Goal: Task Accomplishment & Management: Manage account settings

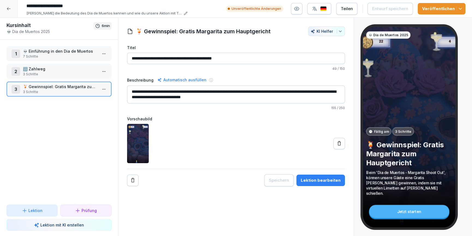
click at [322, 180] on div "Lektion bearbeiten" at bounding box center [321, 180] width 40 height 6
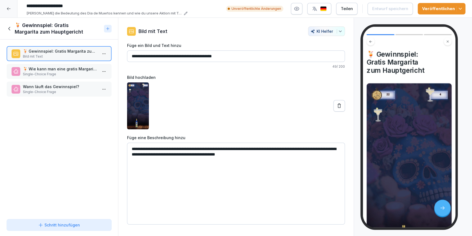
click at [40, 72] on p "Single-Choice Frage" at bounding box center [60, 74] width 74 height 5
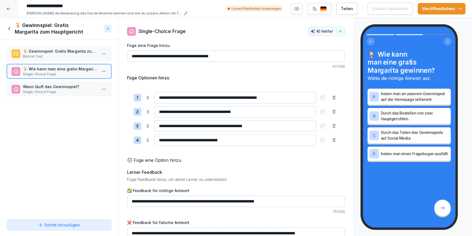
click at [44, 82] on div "Wann läuft das Gewinnspiel? Single-Choice Frage" at bounding box center [59, 89] width 105 height 15
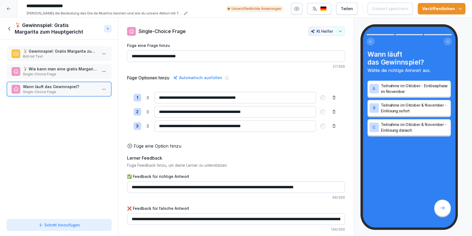
click at [10, 29] on icon at bounding box center [10, 29] width 6 height 6
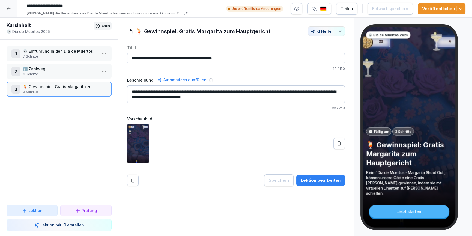
click at [9, 10] on icon at bounding box center [9, 9] width 4 height 4
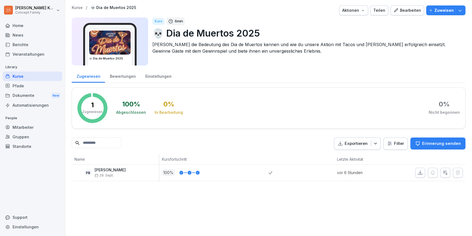
click at [116, 76] on div "Bewertungen" at bounding box center [122, 76] width 35 height 14
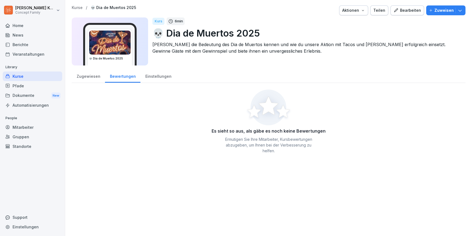
click at [140, 76] on div "Einstellungen" at bounding box center [158, 76] width 36 height 14
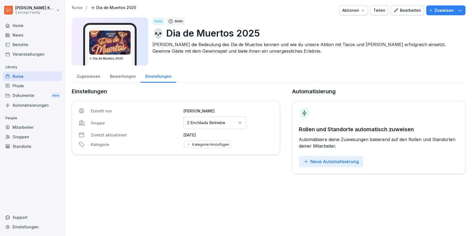
drag, startPoint x: 209, startPoint y: 145, endPoint x: 206, endPoint y: 143, distance: 4.1
click at [208, 144] on div "Kategorie hinzufügen" at bounding box center [207, 144] width 43 height 4
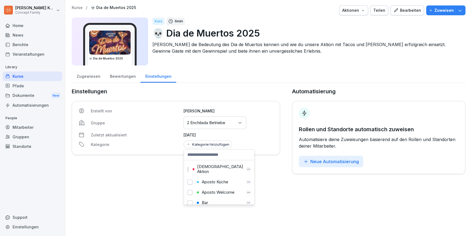
click at [207, 155] on input at bounding box center [219, 154] width 70 height 10
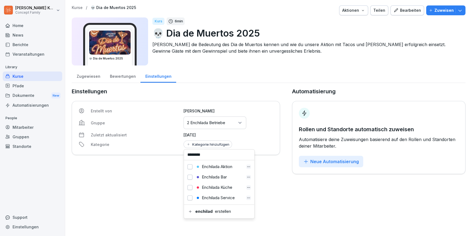
type input "********"
click at [186, 167] on div "Enchilada Aktion" at bounding box center [219, 166] width 68 height 10
click at [189, 166] on button "button" at bounding box center [190, 166] width 5 height 5
click at [300, 192] on div "Kurse / 💀 Dia de Muertos 2025 Aktionen Teilen Bearbeiten Zuweisen 💀 Dia de Muer…" at bounding box center [268, 118] width 407 height 236
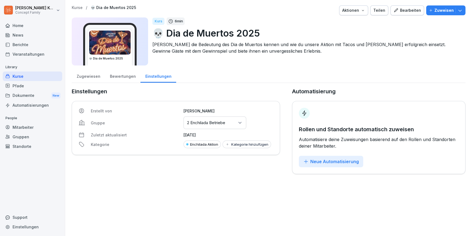
click at [419, 7] on div "Bearbeiten" at bounding box center [408, 10] width 28 height 6
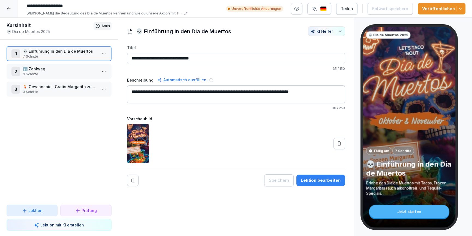
click at [328, 181] on div "Lektion bearbeiten" at bounding box center [321, 180] width 40 height 6
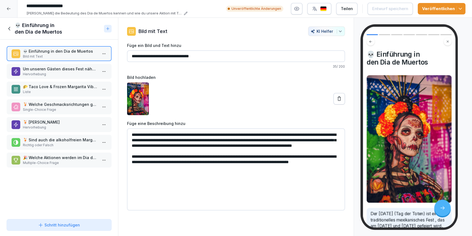
click at [29, 70] on p "Um unseren Gästen dieses Fest näher zu bringen, feiern wir den ganzen Oktober u…" at bounding box center [60, 69] width 74 height 6
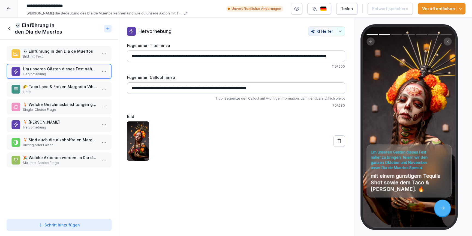
click at [34, 87] on p "🌮 Taco Love & Frozen Margarita Vibes" at bounding box center [60, 87] width 74 height 6
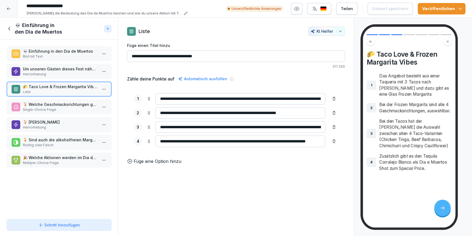
click at [42, 103] on p "🍹 Welche Geschmacksrichtungen gibt es für die Frozen Margaritas?" at bounding box center [60, 104] width 74 height 6
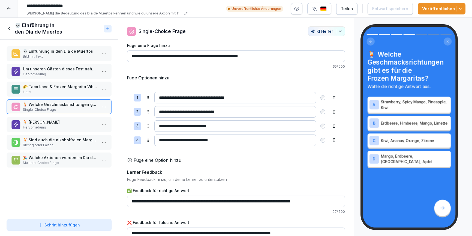
click at [47, 122] on p "🍹 [PERSON_NAME]" at bounding box center [60, 122] width 74 height 6
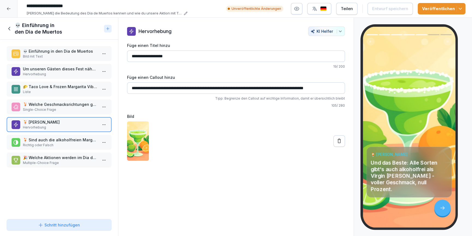
click at [53, 136] on div "🍹 Sind auch die alkoholfreien Margaritas im Angebot enthalten? Richtig oder Fal…" at bounding box center [59, 142] width 105 height 15
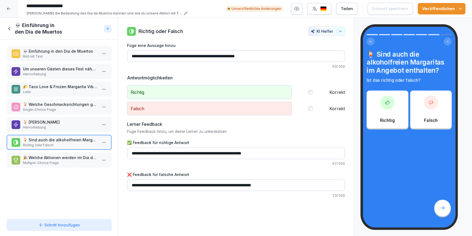
click at [58, 161] on p "Multiple-Choice Frage" at bounding box center [60, 162] width 74 height 5
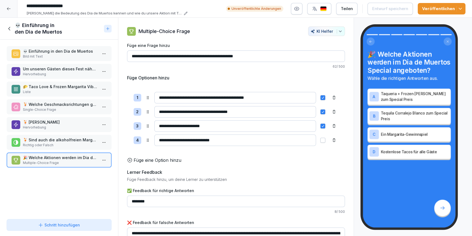
click at [8, 28] on icon at bounding box center [9, 29] width 2 height 4
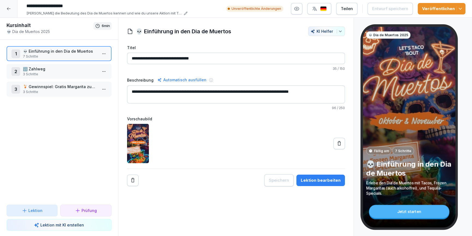
drag, startPoint x: 81, startPoint y: 71, endPoint x: 122, endPoint y: 77, distance: 41.6
click at [84, 71] on p "🔢 Zahlweg" at bounding box center [60, 69] width 74 height 6
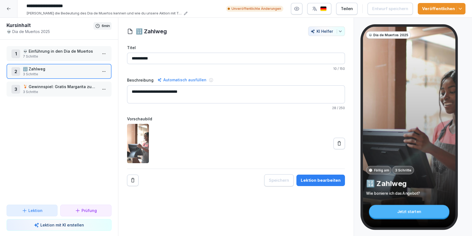
click at [31, 53] on p "💀 Einführung in den Dia de Muertos" at bounding box center [60, 51] width 74 height 6
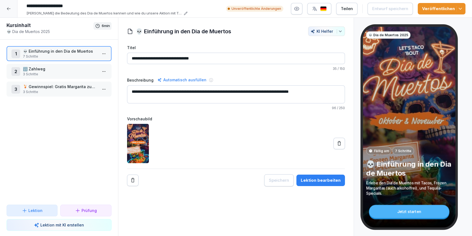
click at [330, 180] on div "Lektion bearbeiten" at bounding box center [321, 180] width 40 height 6
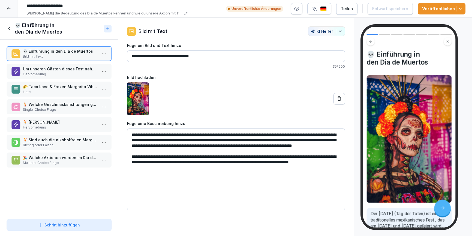
click at [58, 69] on p "Um unseren Gästen dieses Fest näher zu bringen, feiern wir den ganzen Oktober u…" at bounding box center [60, 69] width 74 height 6
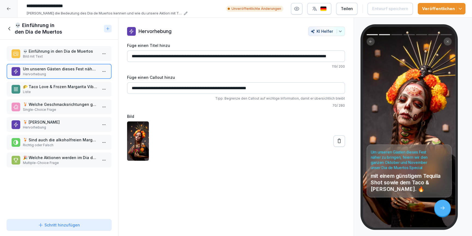
click at [60, 88] on p "🌮 Taco Love & Frozen Margarita Vibes" at bounding box center [60, 87] width 74 height 6
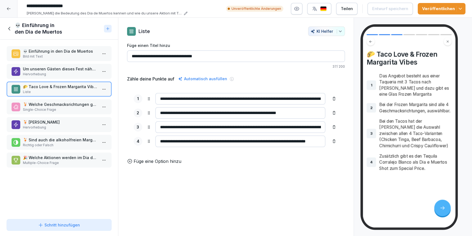
click at [53, 107] on p "Single-Choice Frage" at bounding box center [60, 109] width 74 height 5
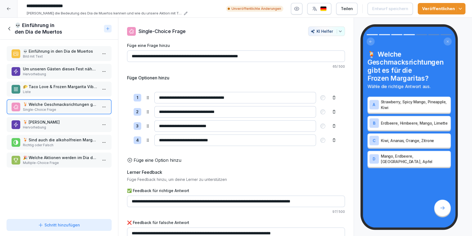
click at [53, 125] on p "Hervorhebung" at bounding box center [60, 127] width 74 height 5
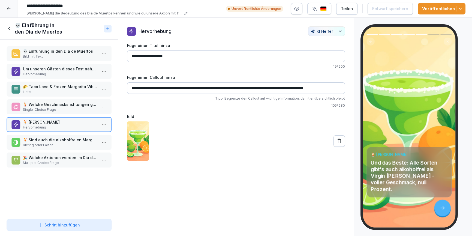
click at [53, 143] on p "Richtig oder Falsch" at bounding box center [60, 145] width 74 height 5
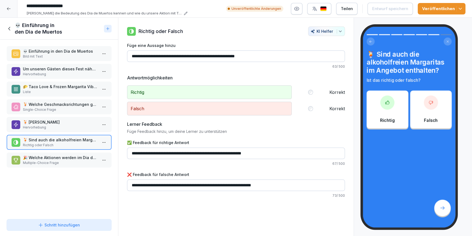
drag, startPoint x: 59, startPoint y: 155, endPoint x: 52, endPoint y: 134, distance: 22.5
click at [59, 155] on p "🎉 Welche Aktionen werden im Dia de Muertos Special angeboten?" at bounding box center [60, 158] width 74 height 6
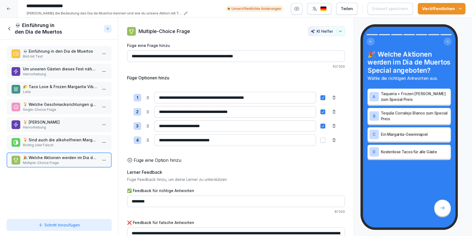
drag, startPoint x: 12, startPoint y: 28, endPoint x: 211, endPoint y: 8, distance: 200.1
click at [13, 26] on div "💀 Einführung in den Dia de Muertos" at bounding box center [54, 28] width 95 height 13
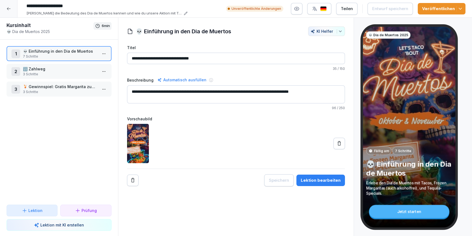
click at [41, 73] on p "3 Schritte" at bounding box center [60, 74] width 74 height 5
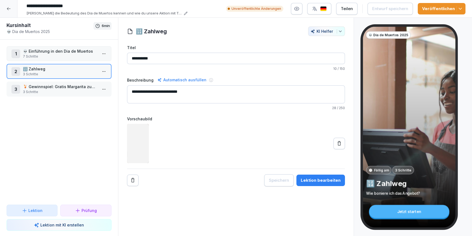
click at [41, 86] on p "🍹 Gewinnspiel: Gratis Margarita zum Hauptgericht" at bounding box center [60, 87] width 74 height 6
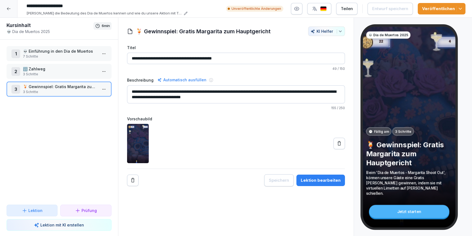
click at [8, 11] on div at bounding box center [8, 8] width 17 height 17
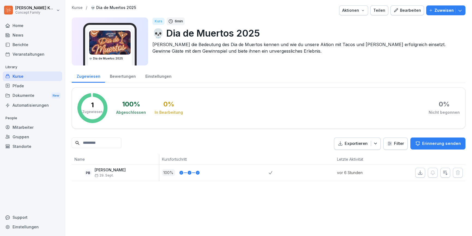
click at [407, 12] on div "Bearbeiten" at bounding box center [408, 10] width 28 height 6
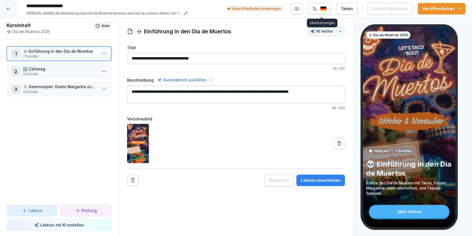
click at [331, 7] on button "button" at bounding box center [319, 8] width 24 height 11
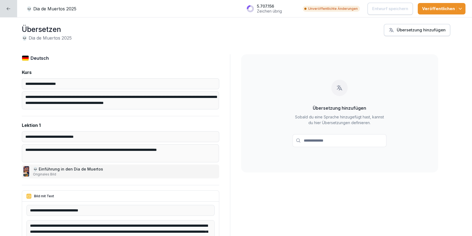
click at [405, 31] on div "Übersetzung hinzufügen" at bounding box center [417, 30] width 57 height 6
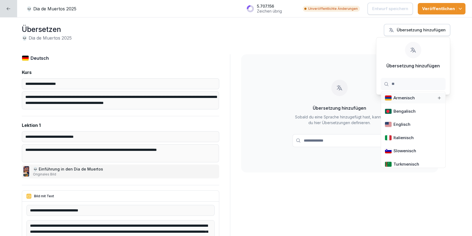
type input "***"
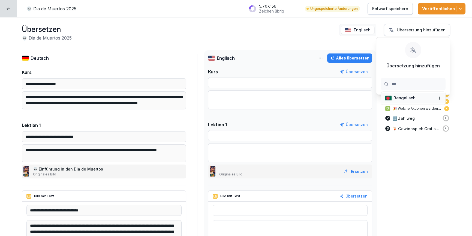
click at [344, 54] on button "Alles übersetzen" at bounding box center [349, 57] width 45 height 9
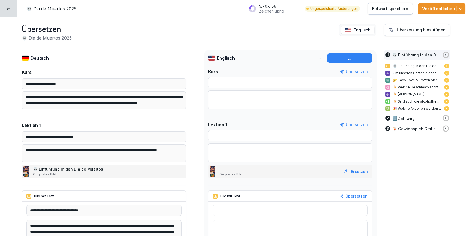
type input "**********"
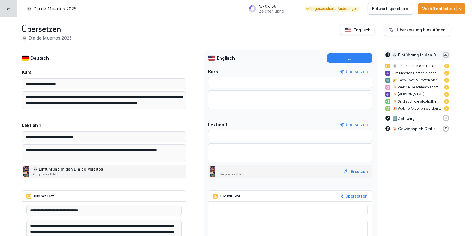
type input "**********"
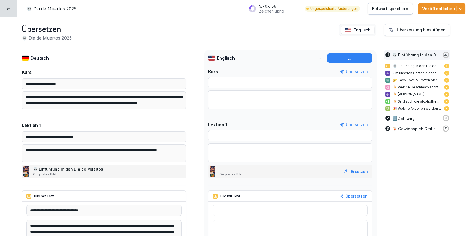
type input "**********"
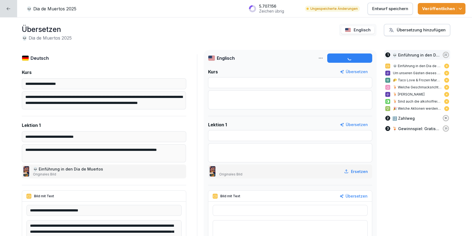
type textarea "**********"
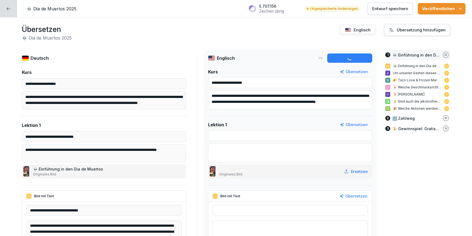
type input "**********"
type textarea "**********"
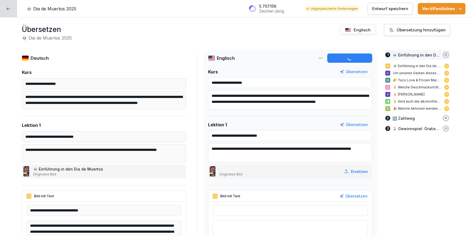
type input "**********"
type textarea "**********"
type input "**********"
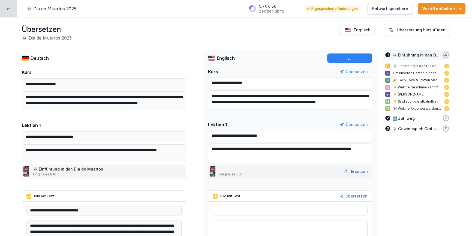
type input "**********"
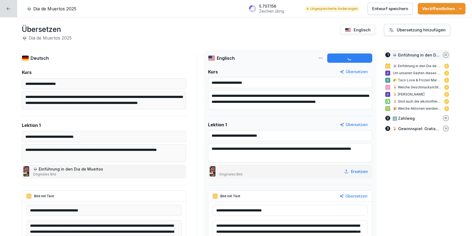
type input "**********"
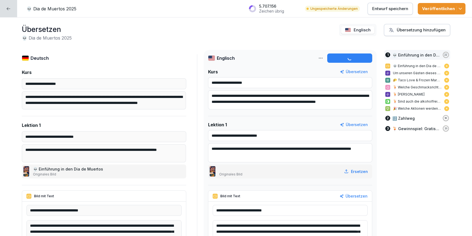
type input "**********"
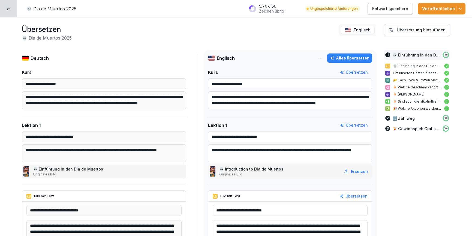
click at [461, 10] on icon "button" at bounding box center [460, 8] width 5 height 5
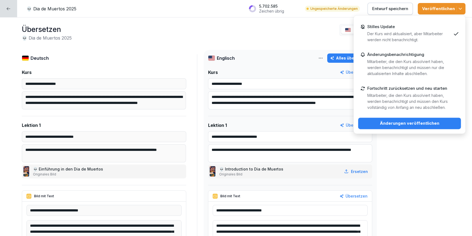
drag, startPoint x: 429, startPoint y: 123, endPoint x: 440, endPoint y: 120, distance: 12.2
click at [429, 123] on div "Änderungen veröffentlichen" at bounding box center [410, 123] width 94 height 6
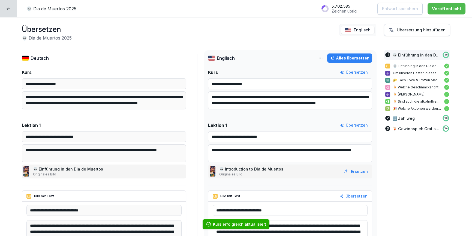
click at [7, 7] on icon at bounding box center [8, 9] width 4 height 4
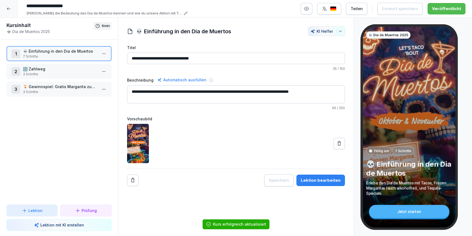
click at [7, 8] on icon at bounding box center [9, 9] width 4 height 4
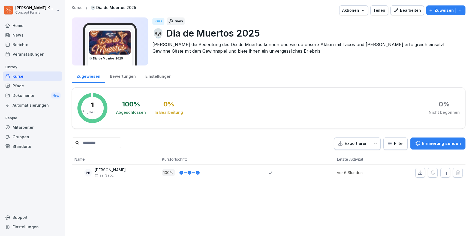
click at [403, 15] on button "Bearbeiten" at bounding box center [408, 10] width 34 height 10
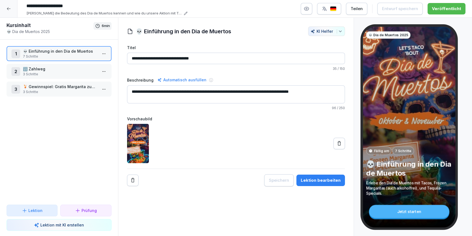
click at [148, 11] on p "[PERSON_NAME] die Bedeutung des Dia de Muertos kennen und wie du unsere Aktion …" at bounding box center [104, 13] width 156 height 5
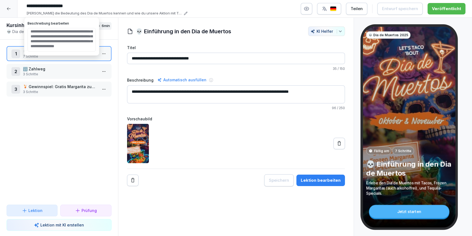
scroll to position [16, 0]
drag, startPoint x: 31, startPoint y: 37, endPoint x: 41, endPoint y: 35, distance: 9.7
click at [32, 37] on textarea "**********" at bounding box center [62, 39] width 68 height 23
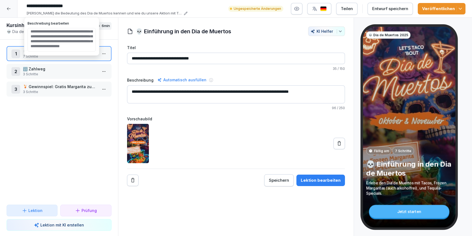
type textarea "**********"
click at [83, 44] on textarea "**********" at bounding box center [62, 39] width 68 height 23
drag, startPoint x: 229, startPoint y: 138, endPoint x: 214, endPoint y: 136, distance: 14.4
click at [229, 138] on div at bounding box center [236, 143] width 218 height 39
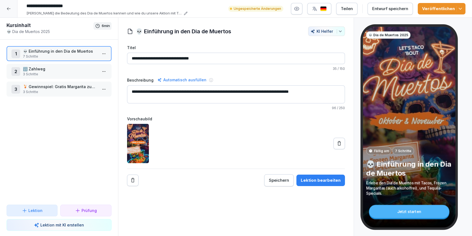
click at [412, 10] on button "Entwurf speichern" at bounding box center [390, 9] width 45 height 12
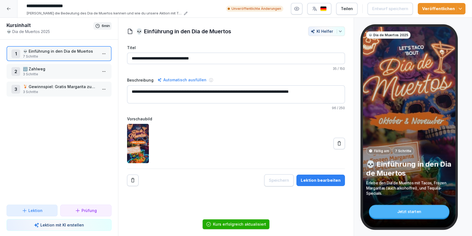
click at [457, 11] on span "button" at bounding box center [460, 8] width 7 height 5
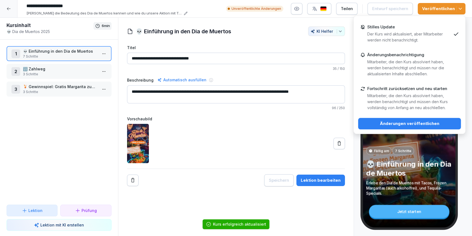
drag, startPoint x: 415, startPoint y: 124, endPoint x: 412, endPoint y: 116, distance: 8.9
click at [415, 124] on div "Änderungen veröffentlichen" at bounding box center [410, 124] width 94 height 6
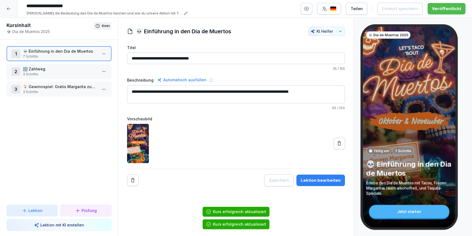
click at [5, 6] on div at bounding box center [8, 8] width 17 height 17
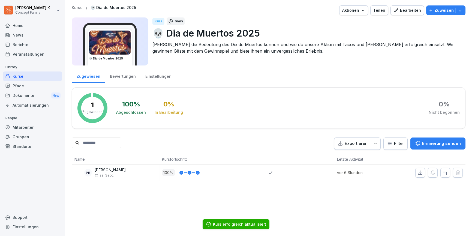
click at [454, 10] on div "Zuweisen" at bounding box center [446, 10] width 34 height 6
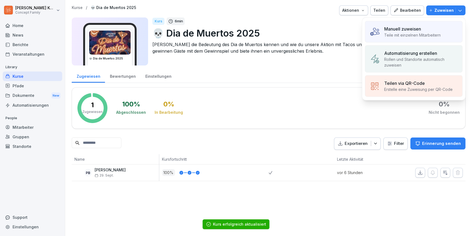
click at [425, 54] on p "Automatisierung erstellen" at bounding box center [410, 53] width 53 height 7
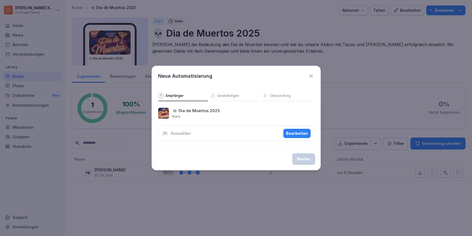
click at [233, 125] on div "💀 Dia de Muertos 2025 Kurs Auswählen Bearbeiten" at bounding box center [236, 124] width 156 height 33
click at [228, 132] on div "Auswählen Bearbeiten" at bounding box center [236, 133] width 156 height 15
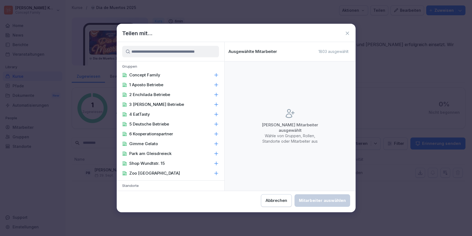
click at [150, 94] on p "2 Enchilada Betriebe" at bounding box center [149, 94] width 41 height 5
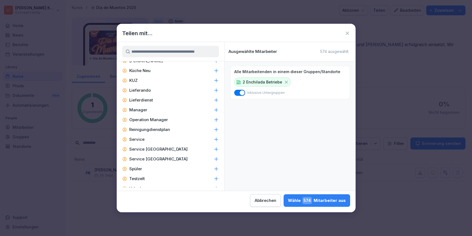
scroll to position [1105, 0]
click at [152, 135] on div "Service" at bounding box center [171, 140] width 108 height 10
click at [319, 201] on div "Wähle 372 Mitarbeiter aus" at bounding box center [317, 200] width 58 height 7
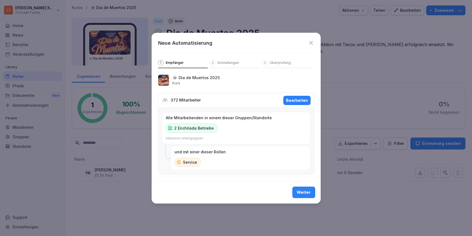
click at [312, 193] on button "Weiter" at bounding box center [303, 192] width 23 height 11
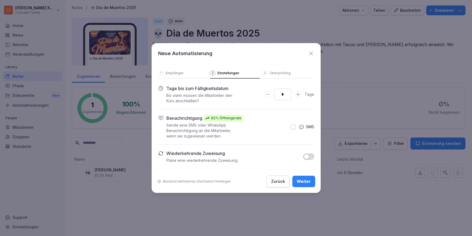
click at [311, 180] on button "Weiter" at bounding box center [303, 181] width 23 height 11
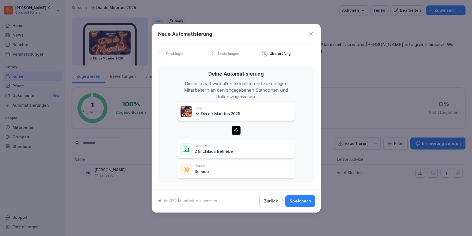
click at [303, 201] on div "Speichern" at bounding box center [300, 201] width 21 height 6
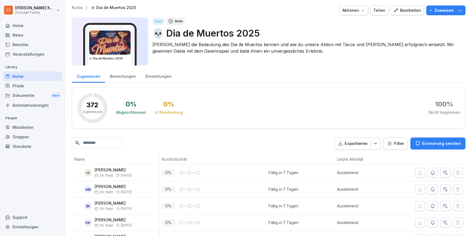
click at [16, 77] on div "Kurse" at bounding box center [32, 76] width 59 height 10
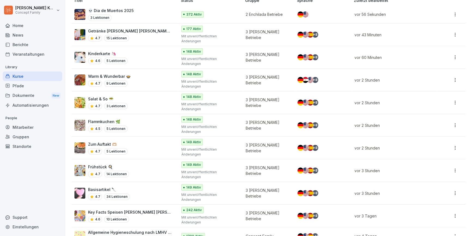
scroll to position [91, 0]
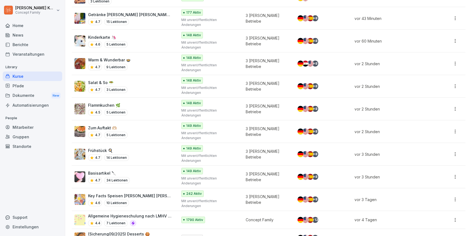
click at [149, 200] on div "4.6 10 Lektionen" at bounding box center [130, 203] width 84 height 7
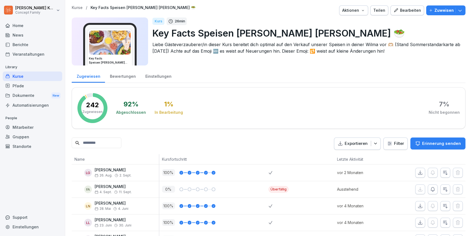
click at [406, 8] on div "Bearbeiten" at bounding box center [408, 10] width 28 height 6
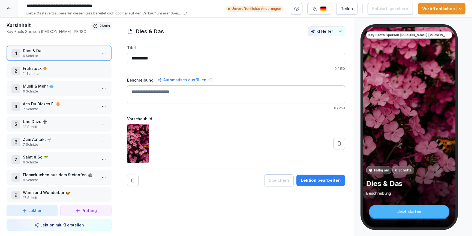
click at [57, 73] on p "11 Schritte" at bounding box center [60, 73] width 74 height 5
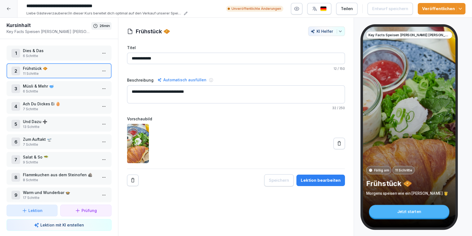
click at [320, 172] on div "**********" at bounding box center [236, 116] width 218 height 142
click at [319, 177] on div "Lektion bearbeiten" at bounding box center [321, 180] width 40 height 6
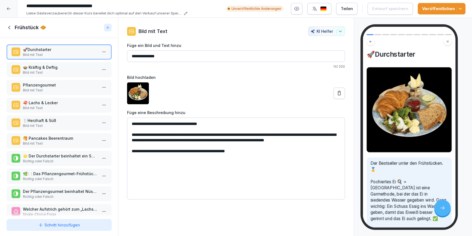
click at [50, 67] on p "🍲 Kräftig & Deftig" at bounding box center [60, 67] width 74 height 6
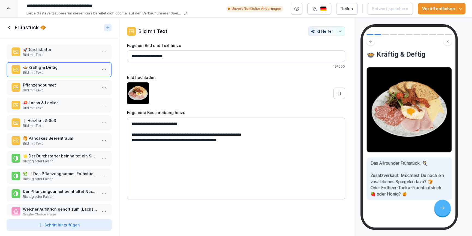
click at [341, 94] on icon at bounding box center [339, 93] width 5 height 5
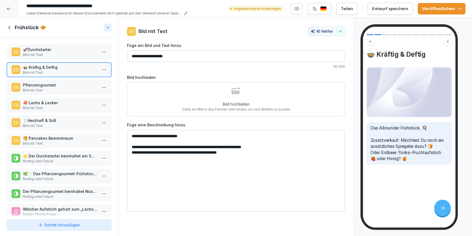
click at [9, 28] on icon at bounding box center [10, 28] width 6 height 6
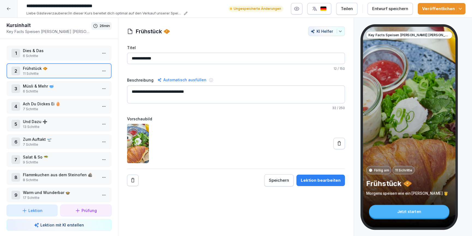
click at [6, 10] on div at bounding box center [8, 8] width 17 height 17
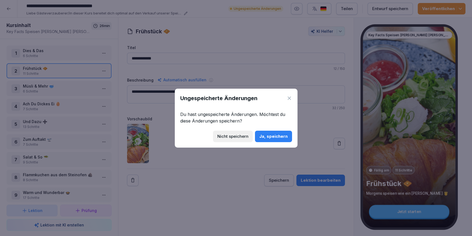
click at [238, 135] on div "Nicht speichern" at bounding box center [232, 136] width 31 height 6
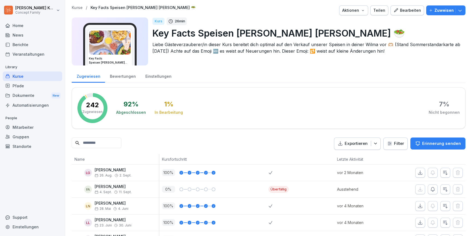
click at [413, 13] on div "Bearbeiten" at bounding box center [408, 10] width 28 height 6
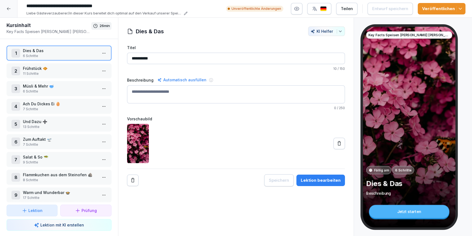
drag, startPoint x: 37, startPoint y: 72, endPoint x: 122, endPoint y: 95, distance: 88.8
click at [37, 72] on p "11 Schritte" at bounding box center [60, 73] width 74 height 5
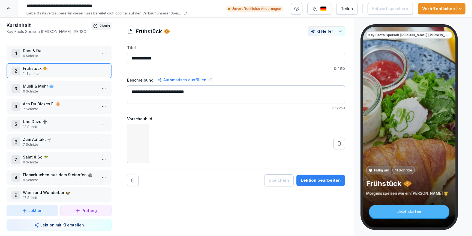
click at [334, 181] on div "Lektion bearbeiten" at bounding box center [321, 180] width 40 height 6
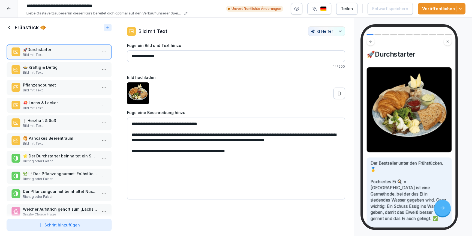
click at [50, 71] on p "Bild mit Text" at bounding box center [60, 72] width 74 height 5
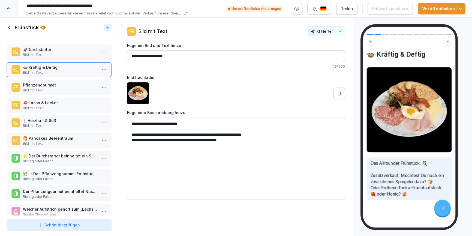
click at [341, 94] on icon at bounding box center [339, 93] width 5 height 5
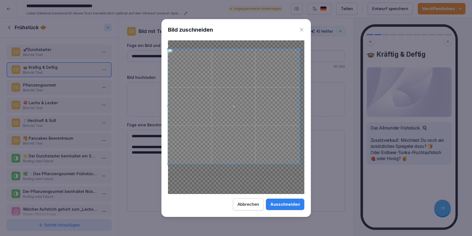
click at [300, 163] on span at bounding box center [299, 163] width 1 height 1
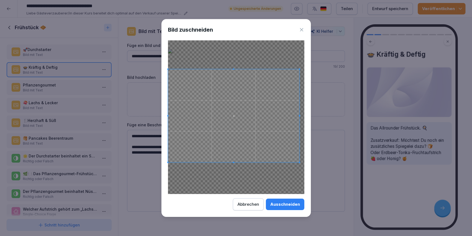
click at [237, 70] on span at bounding box center [233, 68] width 131 height 1
click at [295, 204] on div "Ausschneiden" at bounding box center [285, 204] width 30 height 6
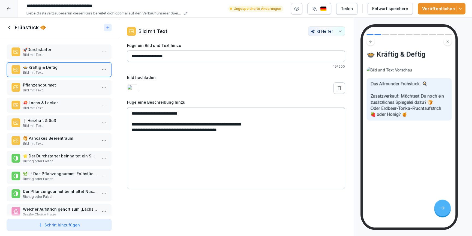
click at [10, 26] on icon at bounding box center [10, 28] width 6 height 6
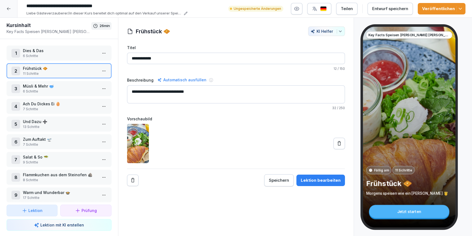
click at [48, 83] on p "Müsli & Mehr 🥣" at bounding box center [60, 86] width 74 height 6
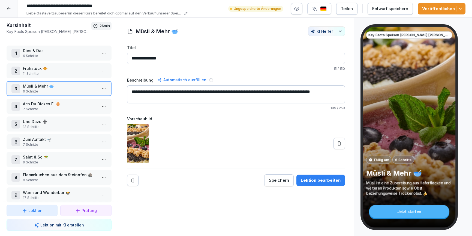
click at [319, 175] on button "Lektion bearbeiten" at bounding box center [321, 180] width 49 height 11
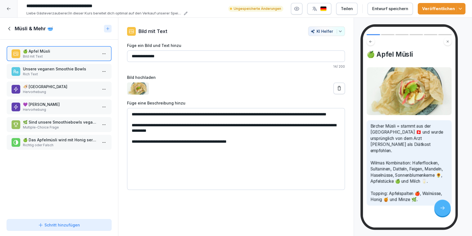
click at [48, 89] on p "Hervorhebung" at bounding box center [60, 91] width 74 height 5
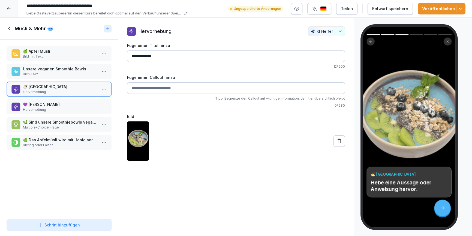
click at [339, 144] on button at bounding box center [339, 140] width 11 height 11
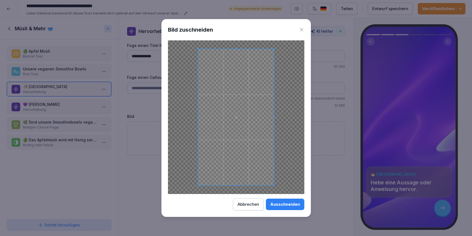
click at [274, 185] on span at bounding box center [273, 185] width 1 height 1
click at [247, 150] on span at bounding box center [236, 126] width 76 height 136
click at [289, 205] on div "Ausschneiden" at bounding box center [285, 204] width 30 height 6
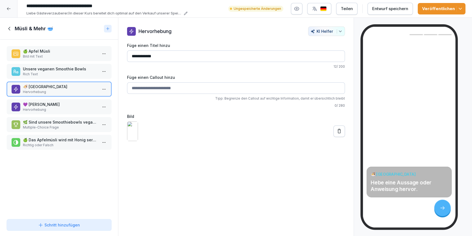
click at [38, 105] on p "💜 Lila Wolke" at bounding box center [60, 104] width 74 height 6
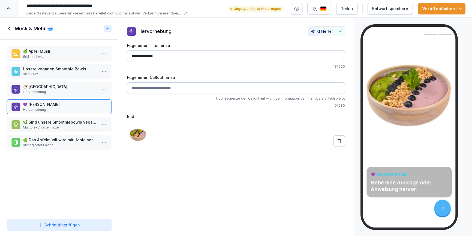
click at [9, 30] on icon at bounding box center [9, 29] width 2 height 4
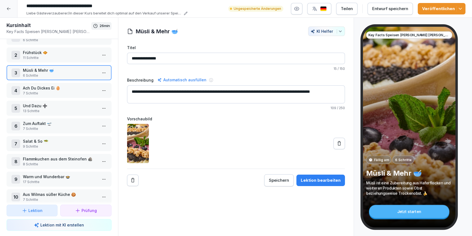
scroll to position [17, 0]
click at [47, 101] on p "Und Dazu ➕" at bounding box center [60, 104] width 74 height 6
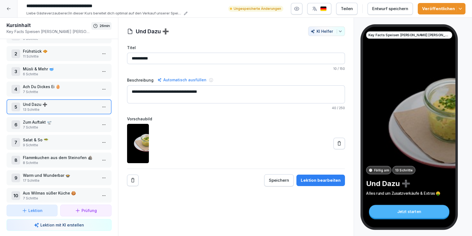
click at [326, 183] on button "Lektion bearbeiten" at bounding box center [321, 180] width 49 height 11
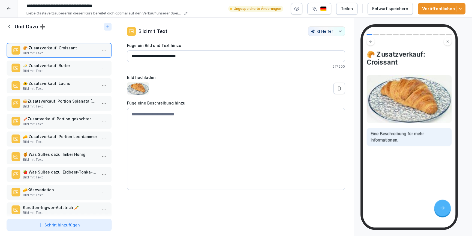
scroll to position [59, 0]
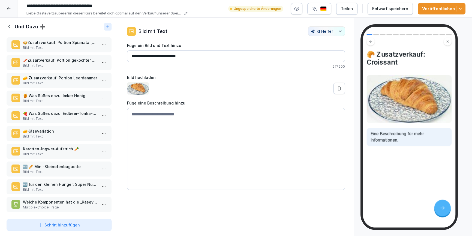
click at [72, 187] on p "Bild mit Text" at bounding box center [60, 189] width 74 height 5
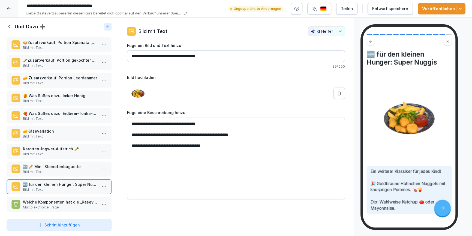
click at [103, 184] on html "**********" at bounding box center [236, 118] width 472 height 236
click at [88, 196] on div "Kopieren ⌘C" at bounding box center [83, 196] width 42 height 6
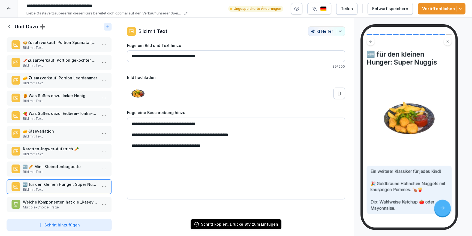
click at [10, 26] on icon at bounding box center [10, 27] width 6 height 6
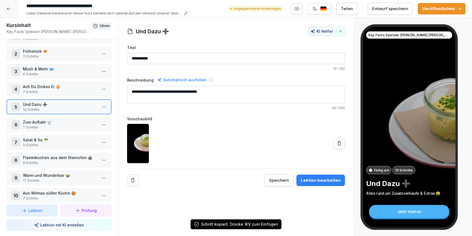
click at [34, 209] on p "Lektion" at bounding box center [35, 211] width 14 height 6
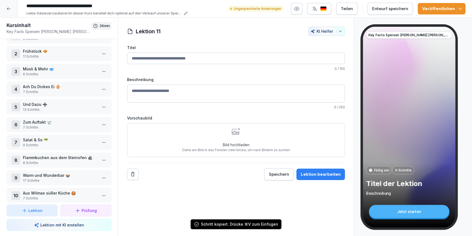
click at [146, 57] on input "Titel" at bounding box center [236, 58] width 218 height 11
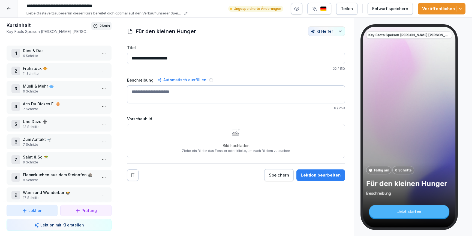
type input "**********"
click at [193, 143] on p "Bild hochladen" at bounding box center [236, 146] width 108 height 6
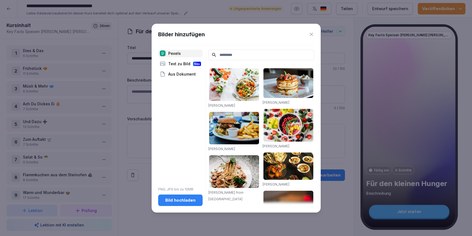
click at [243, 57] on input at bounding box center [261, 55] width 106 height 11
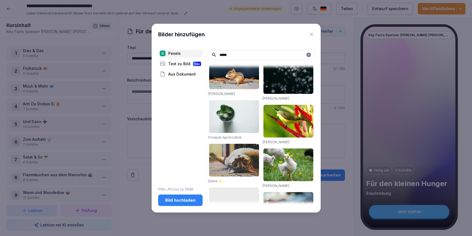
scroll to position [229, 0]
click at [234, 53] on input "*****" at bounding box center [261, 55] width 106 height 11
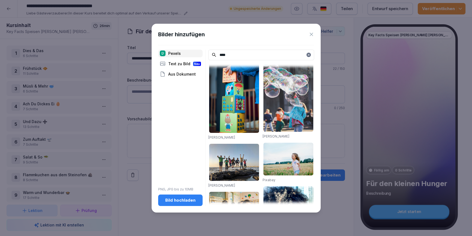
scroll to position [141, 0]
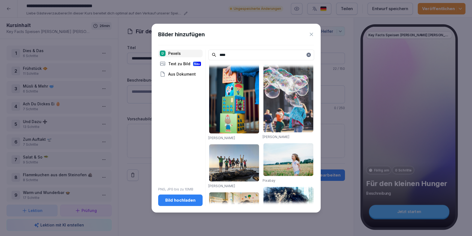
type input "****"
click at [295, 167] on img at bounding box center [289, 159] width 50 height 33
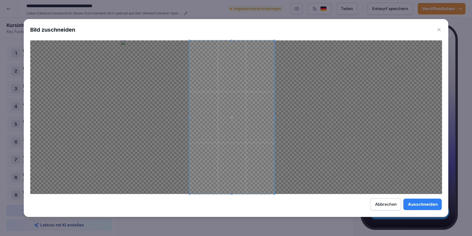
click at [242, 148] on span at bounding box center [231, 117] width 85 height 154
click at [430, 204] on div "Ausschneiden" at bounding box center [423, 204] width 30 height 6
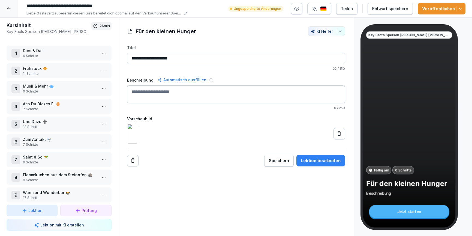
click at [28, 122] on p "Und Dazu ➕" at bounding box center [60, 122] width 74 height 6
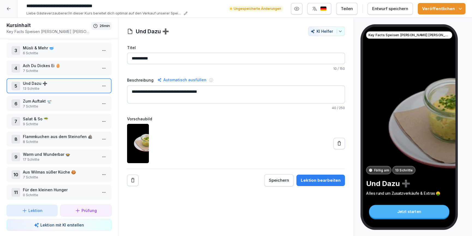
scroll to position [38, 0]
click at [50, 193] on p "0 Schritte" at bounding box center [60, 195] width 74 height 5
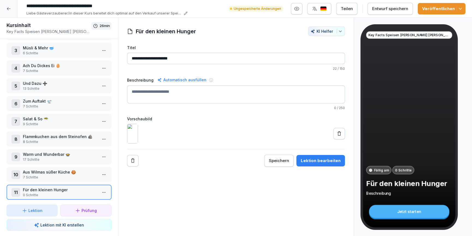
click at [160, 96] on textarea "Beschreibung" at bounding box center [236, 94] width 218 height 18
click at [325, 164] on div "Lektion bearbeiten" at bounding box center [321, 161] width 40 height 6
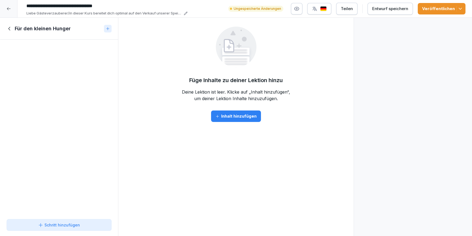
click at [38, 72] on div "To pick up a draggable item, press the space bar. While dragging, use the arrow…" at bounding box center [59, 128] width 118 height 177
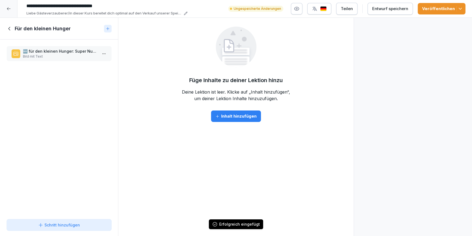
click at [48, 50] on p "🆕 für den kleinen Hunger: Super Nuggis" at bounding box center [60, 51] width 74 height 6
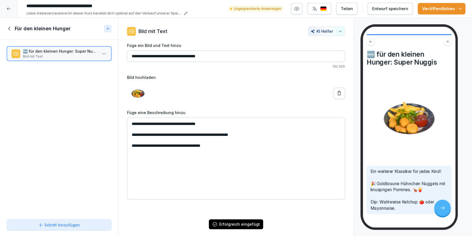
drag, startPoint x: 184, startPoint y: 58, endPoint x: 138, endPoint y: 56, distance: 45.6
click at [138, 56] on input "**********" at bounding box center [236, 55] width 218 height 11
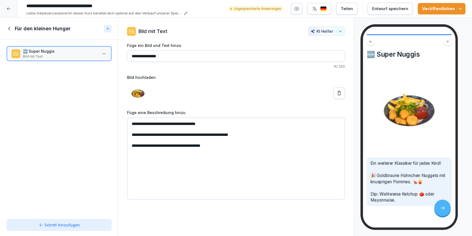
type input "**********"
click at [395, 12] on button "Entwurf speichern" at bounding box center [390, 9] width 45 height 12
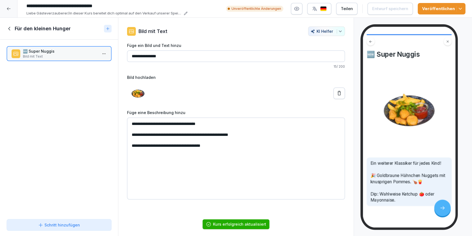
click at [145, 126] on textarea "**********" at bounding box center [236, 159] width 218 height 82
drag, startPoint x: 155, startPoint y: 124, endPoint x: 139, endPoint y: 124, distance: 16.1
click at [139, 124] on textarea "**********" at bounding box center [236, 159] width 218 height 82
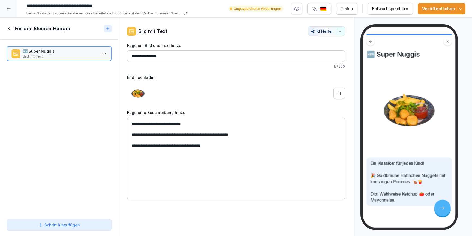
type textarea "**********"
click at [395, 8] on div "Entwurf speichern" at bounding box center [390, 9] width 36 height 6
click at [11, 27] on icon at bounding box center [10, 29] width 6 height 6
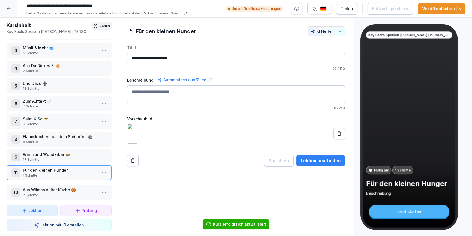
drag, startPoint x: 51, startPoint y: 186, endPoint x: 54, endPoint y: 166, distance: 19.9
click at [54, 167] on p "Für den kleinen Hunger" at bounding box center [60, 170] width 74 height 6
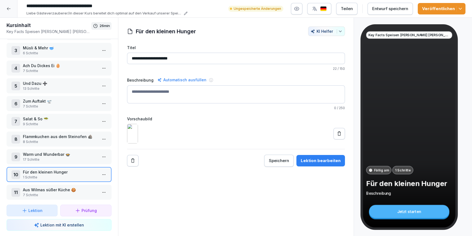
click at [40, 89] on p "13 Schritte" at bounding box center [60, 88] width 74 height 5
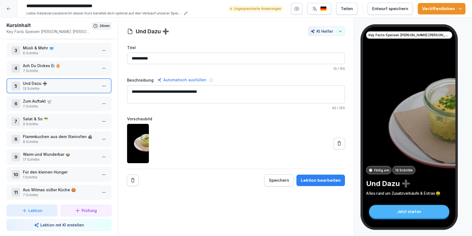
click at [330, 182] on div "Lektion bearbeiten" at bounding box center [321, 180] width 40 height 6
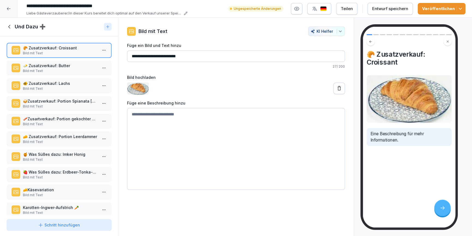
scroll to position [59, 0]
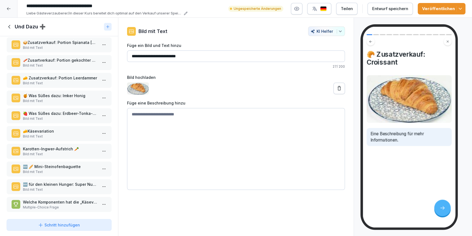
click at [63, 181] on p "🆕 für den kleinen Hunger: Super Nuggis" at bounding box center [60, 184] width 74 height 6
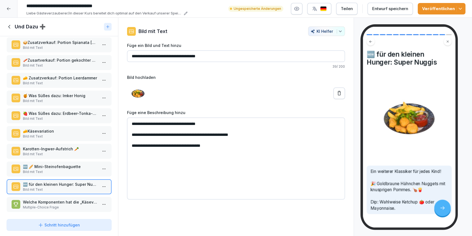
click at [105, 185] on html "**********" at bounding box center [236, 118] width 472 height 236
click at [87, 218] on div "Löschen" at bounding box center [83, 216] width 46 height 10
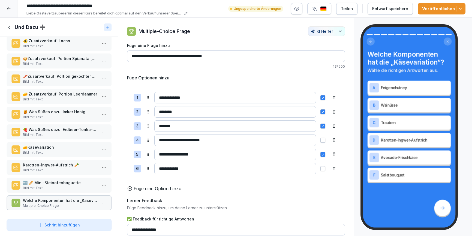
scroll to position [42, 0]
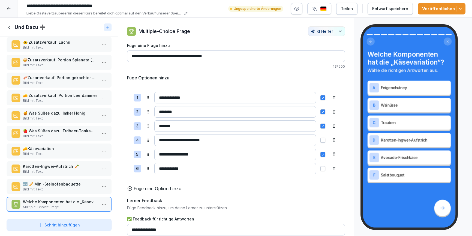
click at [10, 32] on div "Und Dazu ➕" at bounding box center [59, 27] width 118 height 19
click at [11, 28] on icon at bounding box center [10, 27] width 6 height 6
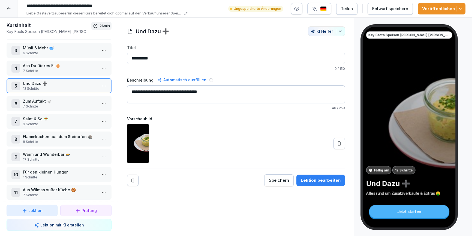
click at [58, 185] on div "11 Aus Wilmas süßer Küche 🍪 7 Schritte" at bounding box center [59, 192] width 105 height 15
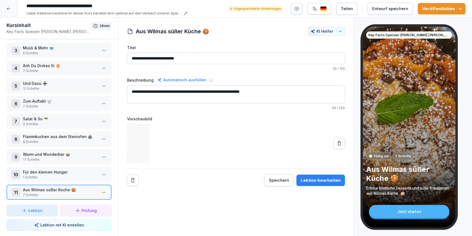
click at [323, 183] on div "Lektion bearbeiten" at bounding box center [321, 180] width 40 height 6
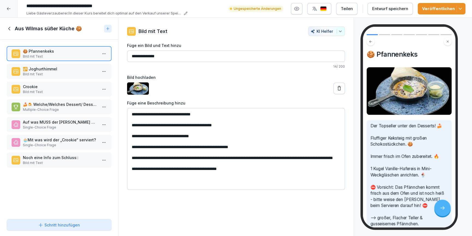
click at [51, 165] on div "Noch eine Info zum Schluss:: Bild mit Text" at bounding box center [59, 159] width 105 height 15
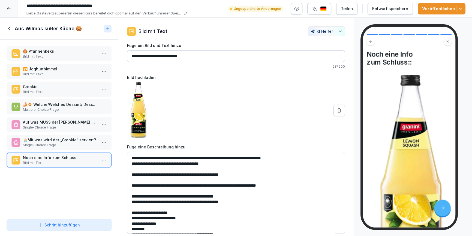
click at [41, 162] on p "Bild mit Text" at bounding box center [60, 162] width 74 height 5
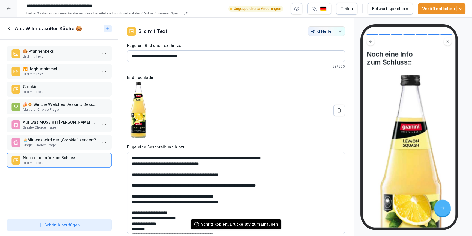
click at [9, 27] on icon at bounding box center [10, 29] width 6 height 6
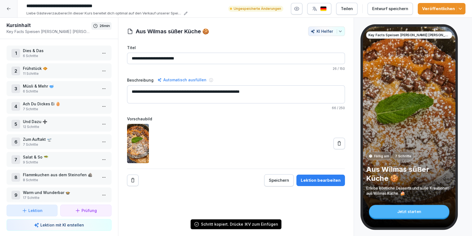
click at [44, 54] on p "6 Schritte" at bounding box center [60, 55] width 74 height 5
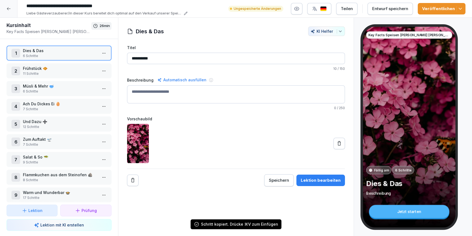
drag, startPoint x: 334, startPoint y: 181, endPoint x: 332, endPoint y: 179, distance: 3.3
click at [334, 181] on div "Lektion bearbeiten" at bounding box center [321, 180] width 40 height 6
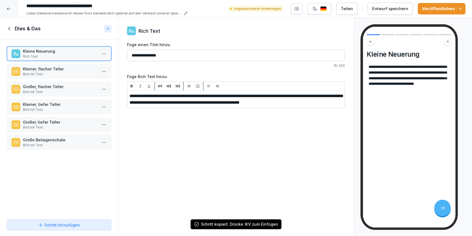
click at [64, 168] on div "Kleine Neuerung Rich Text Kleiner, flacher Teller Bild mit Text Großer, flacher…" at bounding box center [59, 128] width 118 height 177
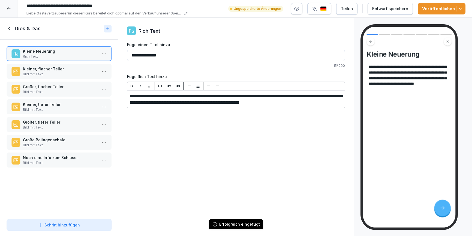
click at [62, 161] on p "Bild mit Text" at bounding box center [60, 162] width 74 height 5
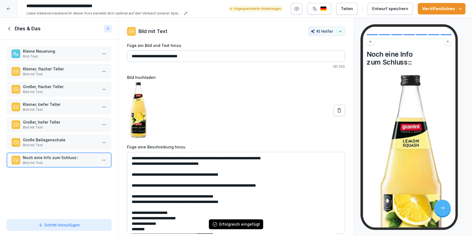
drag, startPoint x: 150, startPoint y: 56, endPoint x: 144, endPoint y: 56, distance: 6.0
click at [144, 56] on input "**********" at bounding box center [236, 55] width 218 height 11
drag, startPoint x: 186, startPoint y: 56, endPoint x: 159, endPoint y: 55, distance: 27.6
click at [159, 55] on input "**********" at bounding box center [236, 55] width 218 height 11
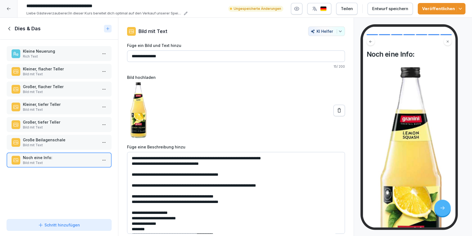
type input "**********"
click at [196, 114] on div at bounding box center [236, 110] width 218 height 56
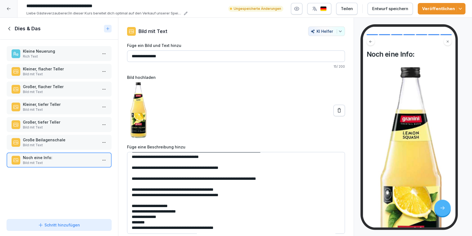
click at [382, 8] on div "Entwurf speichern" at bounding box center [390, 9] width 36 height 6
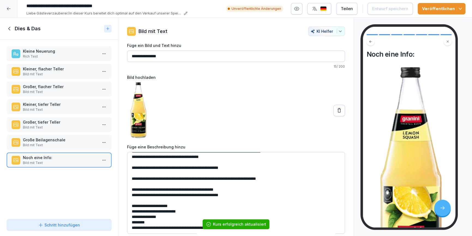
click at [11, 28] on icon at bounding box center [10, 29] width 6 height 6
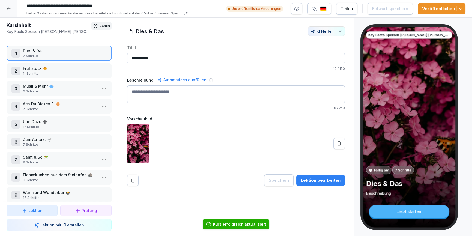
click at [9, 10] on icon at bounding box center [9, 9] width 4 height 4
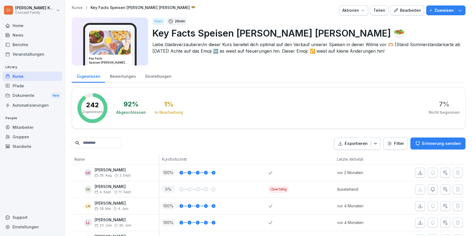
click at [31, 79] on div "Kurse" at bounding box center [32, 76] width 59 height 10
